Goal: Task Accomplishment & Management: Complete application form

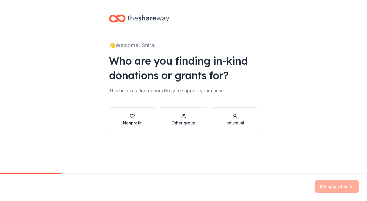
click at [141, 122] on div "Nonprofit" at bounding box center [132, 123] width 19 height 6
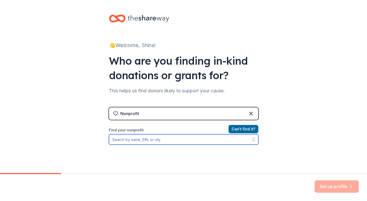
click at [211, 142] on input "Find your nonprofit" at bounding box center [183, 139] width 149 height 10
type input "bina farm"
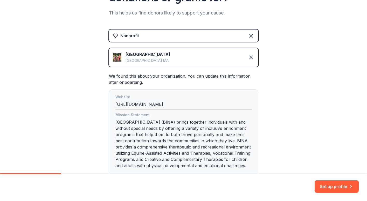
scroll to position [115, 0]
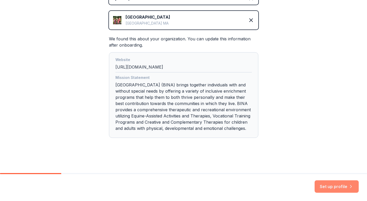
click at [324, 186] on button "Set up profile" at bounding box center [336, 187] width 44 height 12
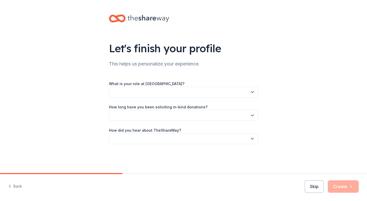
click at [236, 94] on button "button" at bounding box center [183, 92] width 149 height 11
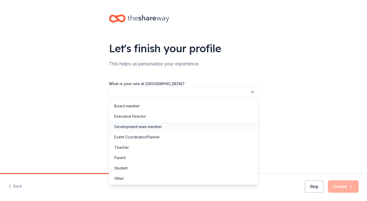
click at [224, 123] on div "Development team member" at bounding box center [183, 127] width 147 height 10
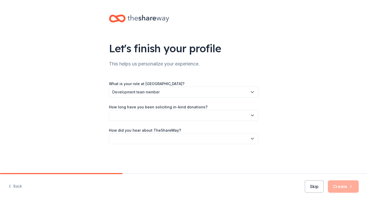
click at [222, 113] on button "button" at bounding box center [183, 115] width 149 height 11
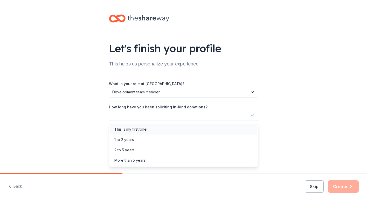
click at [217, 125] on div "This is my first time!" at bounding box center [183, 129] width 147 height 10
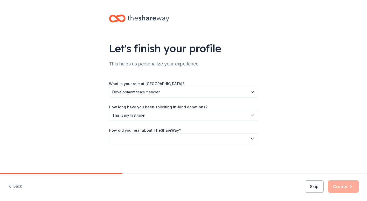
click at [212, 143] on button "button" at bounding box center [183, 138] width 149 height 11
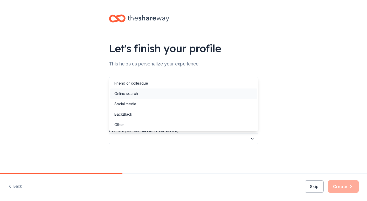
click at [205, 96] on div "Online search" at bounding box center [183, 94] width 147 height 10
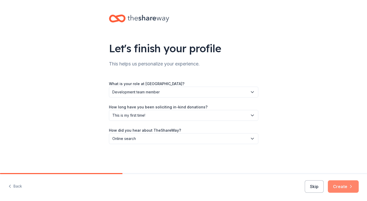
click at [343, 185] on button "Create" at bounding box center [343, 187] width 31 height 12
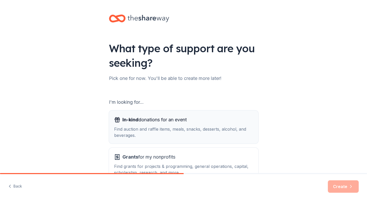
click at [203, 131] on div "Find auction and raffle items, meals, snacks, desserts, alcohol, and beverages." at bounding box center [183, 132] width 139 height 12
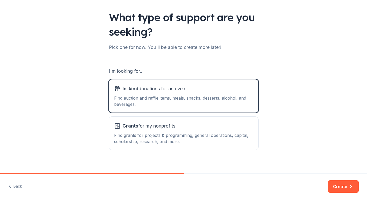
scroll to position [36, 0]
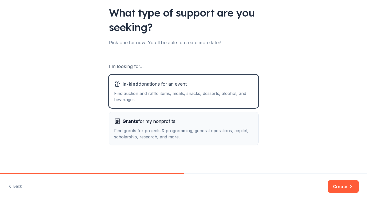
click at [223, 130] on div "Find grants for projects & programming, general operations, capital, scholarshi…" at bounding box center [183, 134] width 139 height 12
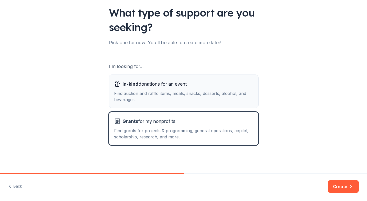
click at [204, 99] on div "Find auction and raffle items, meals, snacks, desserts, alcohol, and beverages." at bounding box center [183, 96] width 139 height 12
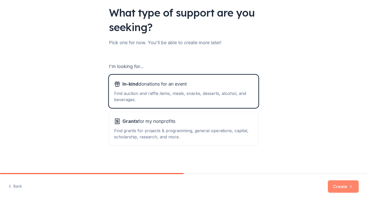
click at [342, 186] on button "Create" at bounding box center [343, 187] width 31 height 12
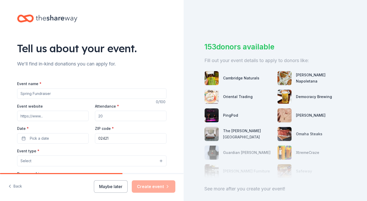
click at [132, 97] on input "Event name *" at bounding box center [91, 94] width 149 height 10
type input "Horsing Around at the Mandarin"
type input "[EMAIL_ADDRESS][DOMAIN_NAME]"
click at [69, 119] on input "Event website" at bounding box center [53, 116] width 72 height 10
type input "[DOMAIN_NAME]"
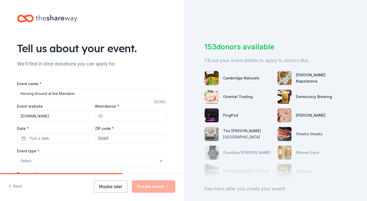
click at [112, 117] on input "Attendance *" at bounding box center [131, 116] width 72 height 10
type input "300"
click at [80, 137] on button "Pick a date" at bounding box center [53, 138] width 72 height 10
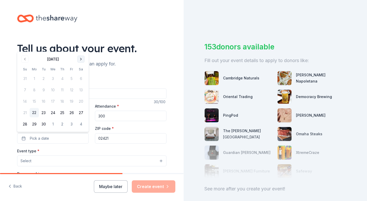
click at [81, 61] on button "Go to next month" at bounding box center [80, 59] width 7 height 7
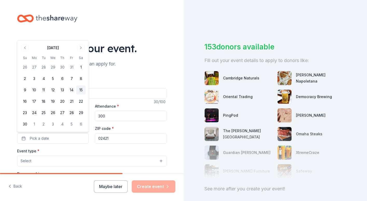
click at [80, 90] on button "15" at bounding box center [80, 90] width 9 height 9
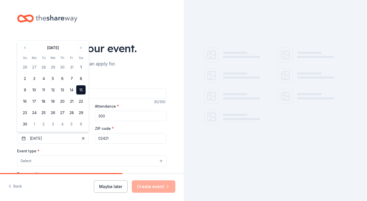
click at [77, 164] on button "Select" at bounding box center [91, 161] width 149 height 11
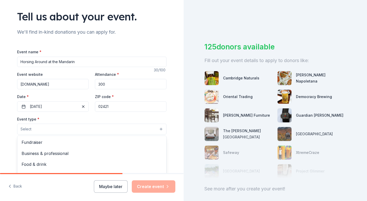
scroll to position [35, 0]
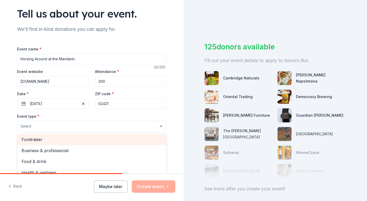
click at [68, 140] on span "Fundraiser" at bounding box center [92, 139] width 140 height 7
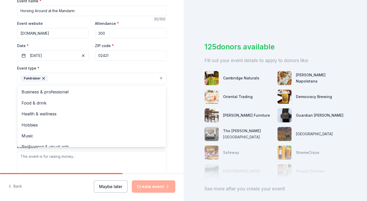
scroll to position [83, 0]
click at [10, 103] on div "Tell us about your event. We'll find in-kind donations you can apply for. Event…" at bounding box center [92, 89] width 166 height 345
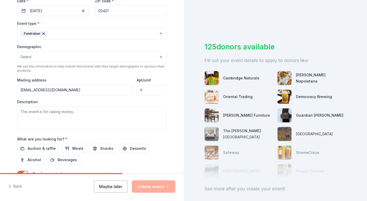
scroll to position [131, 0]
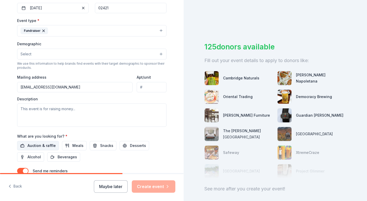
click at [48, 144] on span "Auction & raffle" at bounding box center [41, 146] width 28 height 6
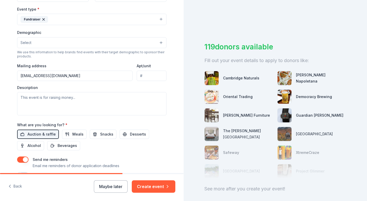
scroll to position [142, 0]
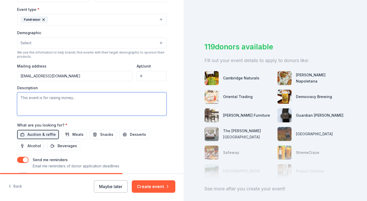
click at [89, 95] on textarea at bounding box center [91, 104] width 149 height 23
type textarea "This is our annual fundraising gala"
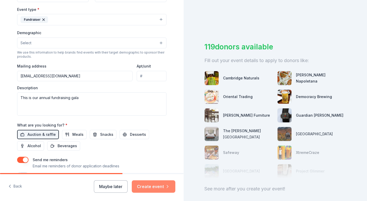
click at [153, 184] on button "Create event" at bounding box center [154, 187] width 44 height 12
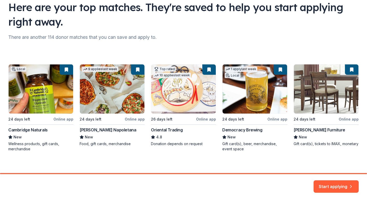
scroll to position [45, 0]
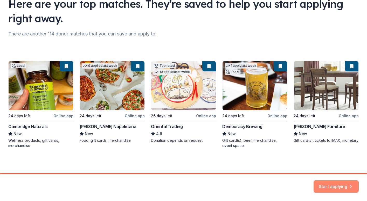
click at [342, 187] on button "Start applying" at bounding box center [335, 184] width 45 height 12
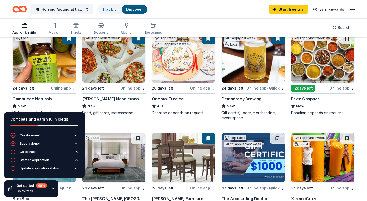
scroll to position [63, 0]
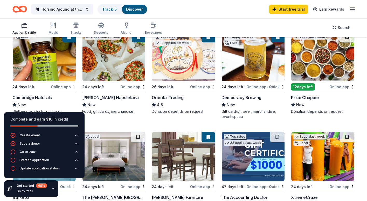
drag, startPoint x: 80, startPoint y: 97, endPoint x: 140, endPoint y: 98, distance: 59.4
click at [134, 87] on div "Online app" at bounding box center [132, 87] width 25 height 6
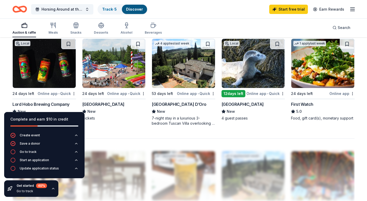
scroll to position [359, 0]
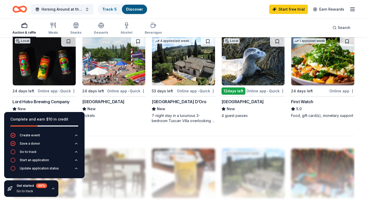
click at [173, 102] on div "[GEOGRAPHIC_DATA] D’Oro" at bounding box center [179, 102] width 55 height 6
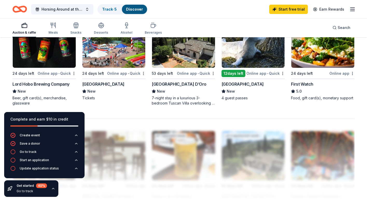
scroll to position [373, 0]
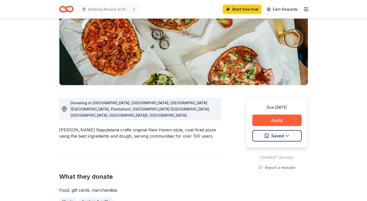
scroll to position [91, 0]
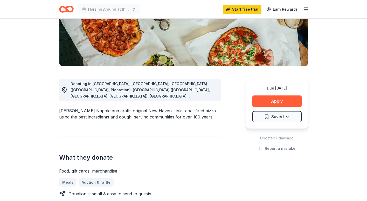
drag, startPoint x: 59, startPoint y: 105, endPoint x: 123, endPoint y: 105, distance: 64.0
click at [123, 108] on div "[PERSON_NAME] Napoletana crafts original New Haven-style, coal-fired pizza usin…" at bounding box center [140, 114] width 162 height 12
drag, startPoint x: 121, startPoint y: 105, endPoint x: 77, endPoint y: 104, distance: 43.8
click at [77, 108] on div "[PERSON_NAME] Napoletana crafts original New Haven-style, coal-fired pizza usin…" at bounding box center [140, 114] width 162 height 12
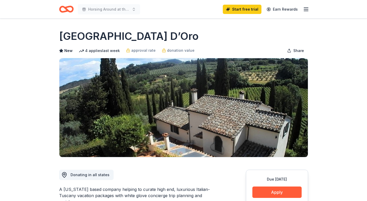
drag, startPoint x: 143, startPoint y: 34, endPoint x: 91, endPoint y: 33, distance: 52.1
click at [91, 33] on div "Villa Sogni D’Oro" at bounding box center [183, 36] width 249 height 15
